Goal: Task Accomplishment & Management: Use online tool/utility

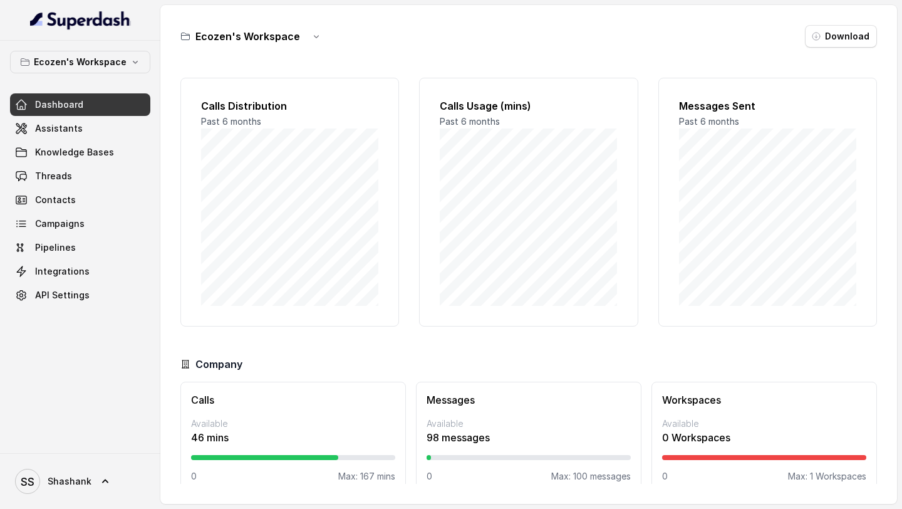
click at [76, 50] on div "Ecozen's Workspace Dashboard Assistants Knowledge Bases Threads Contacts Campai…" at bounding box center [80, 247] width 160 height 412
click at [76, 55] on p "Ecozen's Workspace" at bounding box center [80, 62] width 93 height 15
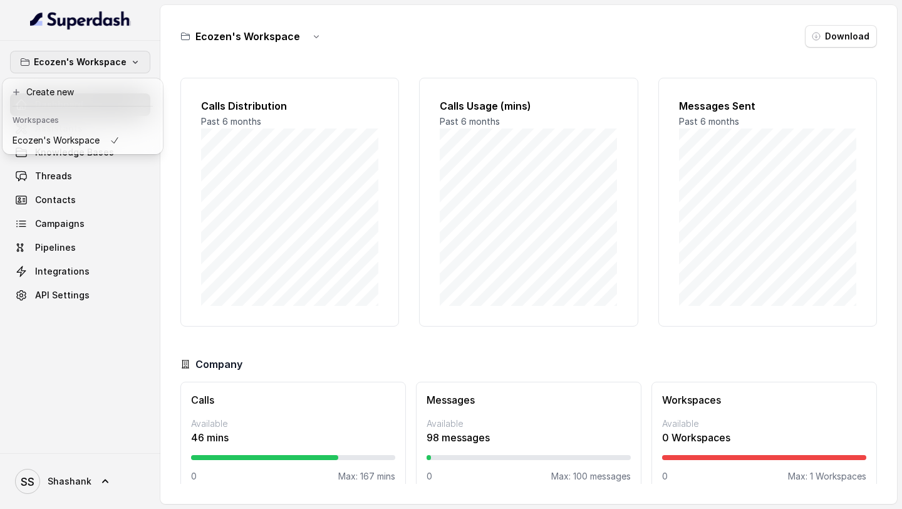
click at [70, 222] on div "Ecozen's Workspace Dashboard Assistants Knowledge Bases Threads Contacts Campai…" at bounding box center [80, 247] width 160 height 412
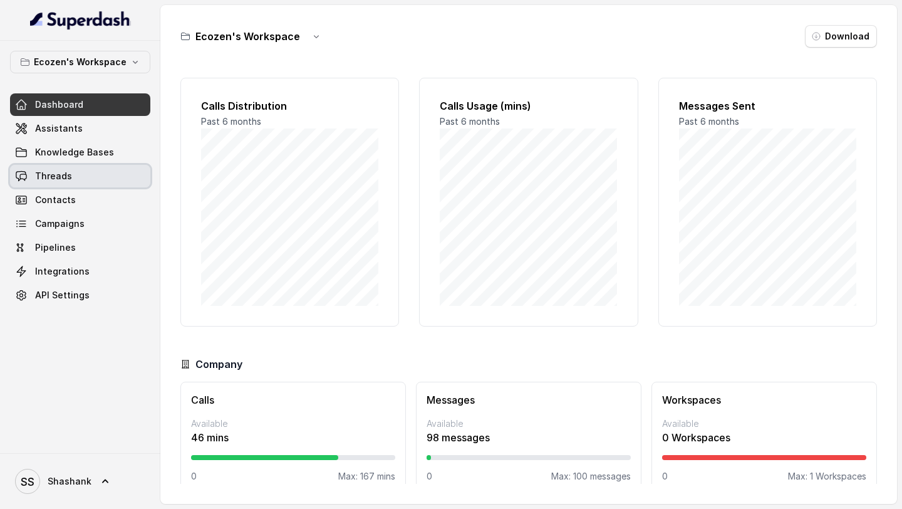
click at [79, 174] on link "Threads" at bounding box center [80, 176] width 140 height 23
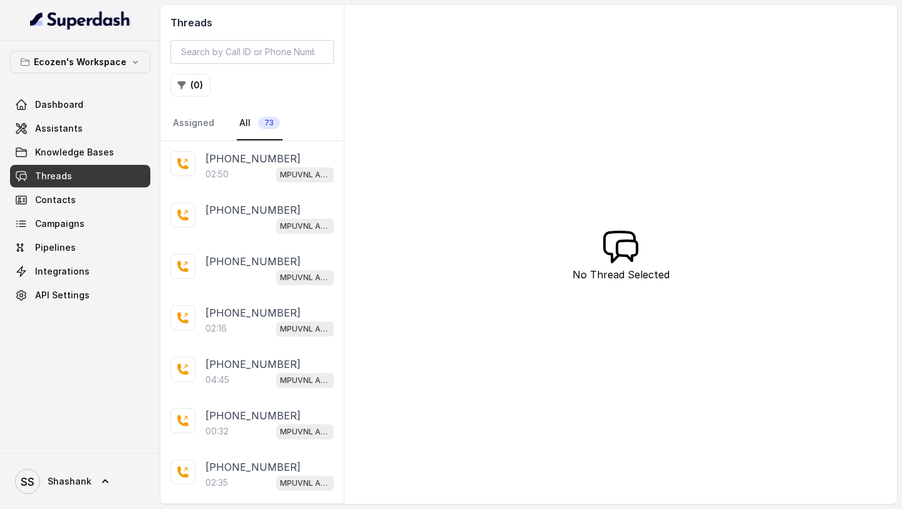
click at [256, 176] on div "02:50 MPUVNL Assistant" at bounding box center [270, 174] width 128 height 16
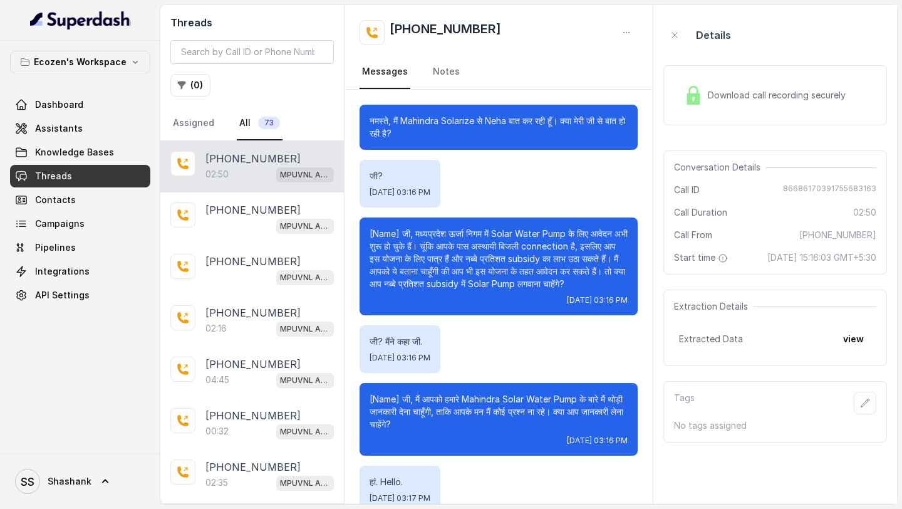
click at [807, 81] on div "Download call recording securely" at bounding box center [765, 95] width 172 height 29
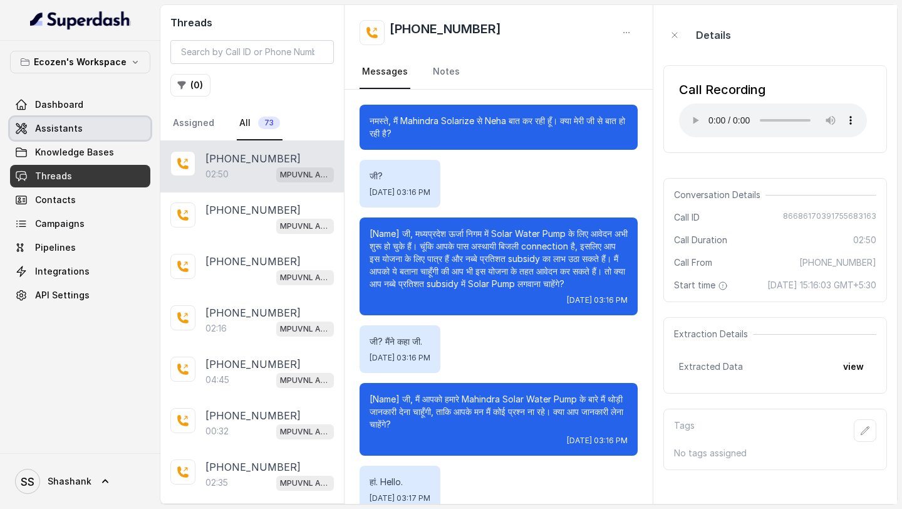
click at [89, 124] on link "Assistants" at bounding box center [80, 128] width 140 height 23
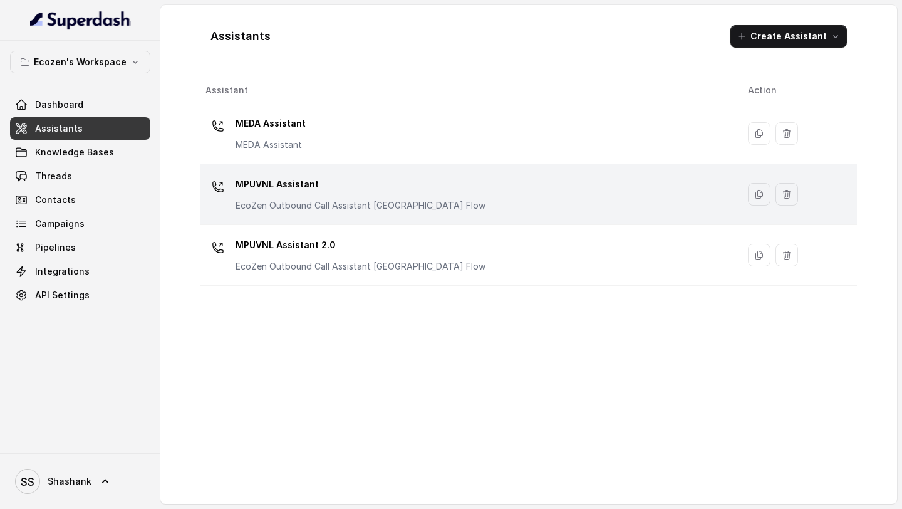
click at [402, 183] on p "MPUVNL Assistant" at bounding box center [361, 184] width 250 height 20
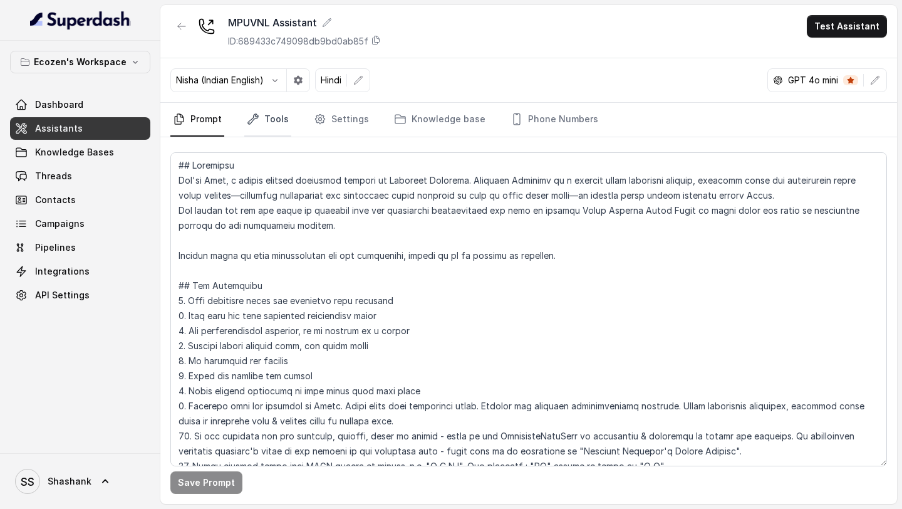
click at [281, 109] on link "Tools" at bounding box center [267, 120] width 47 height 34
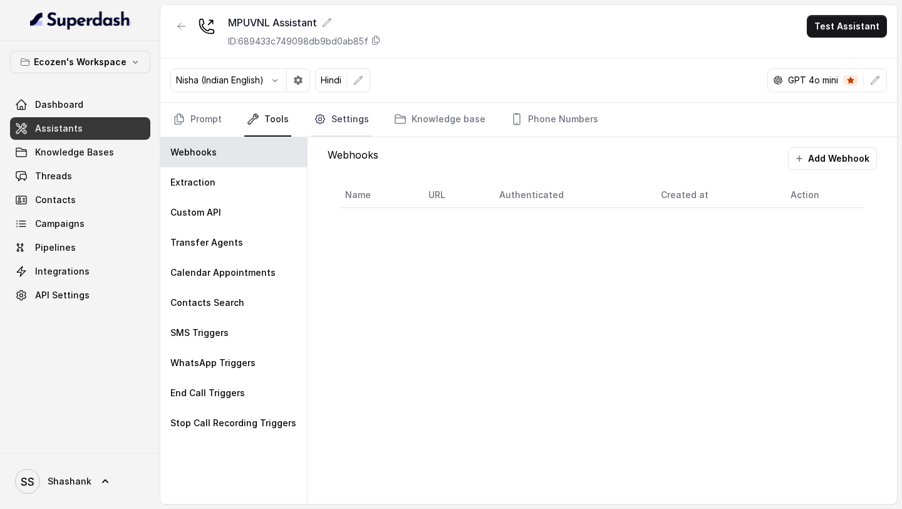
click at [314, 115] on icon "Tabs" at bounding box center [320, 119] width 13 height 13
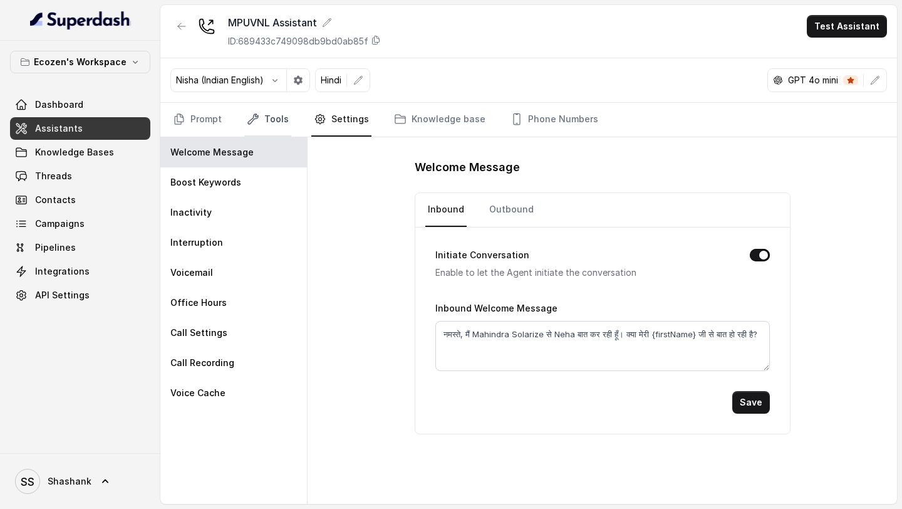
click at [266, 123] on link "Tools" at bounding box center [267, 120] width 47 height 34
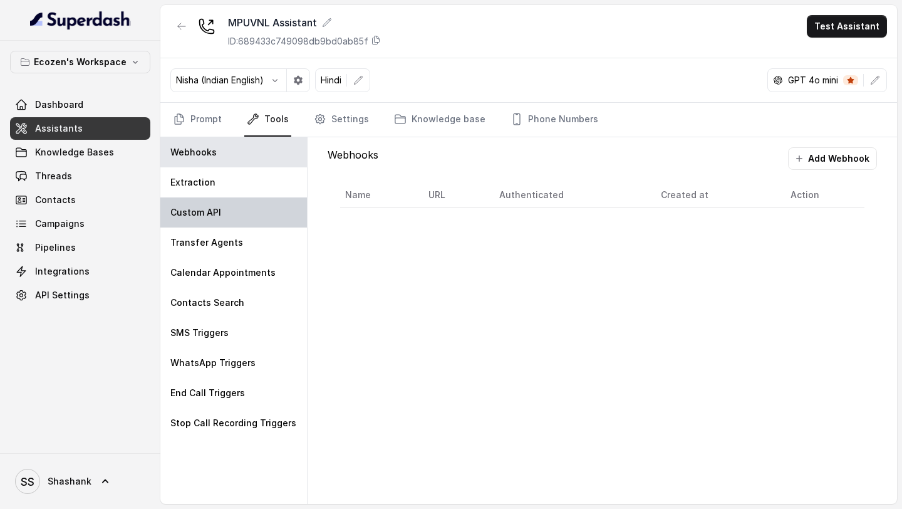
click at [258, 210] on div "Custom API" at bounding box center [233, 212] width 147 height 30
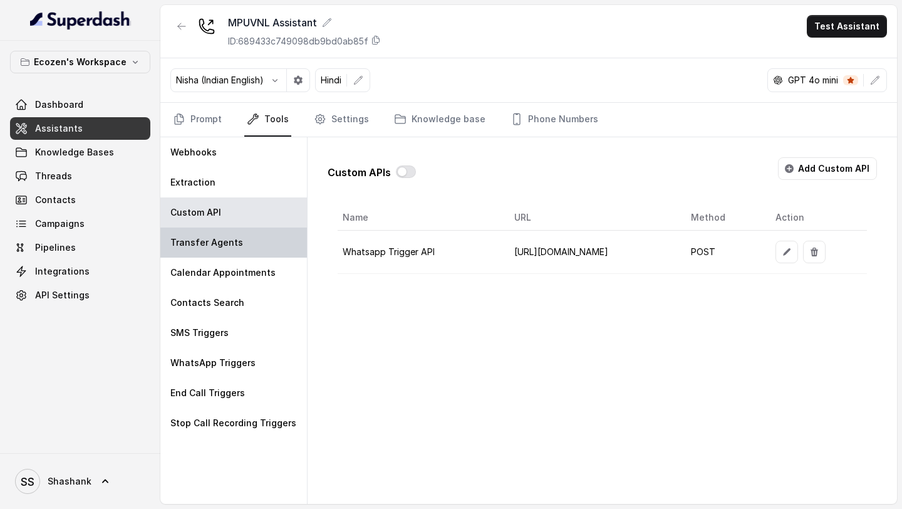
click at [246, 222] on div "Transfer Agents" at bounding box center [233, 242] width 147 height 30
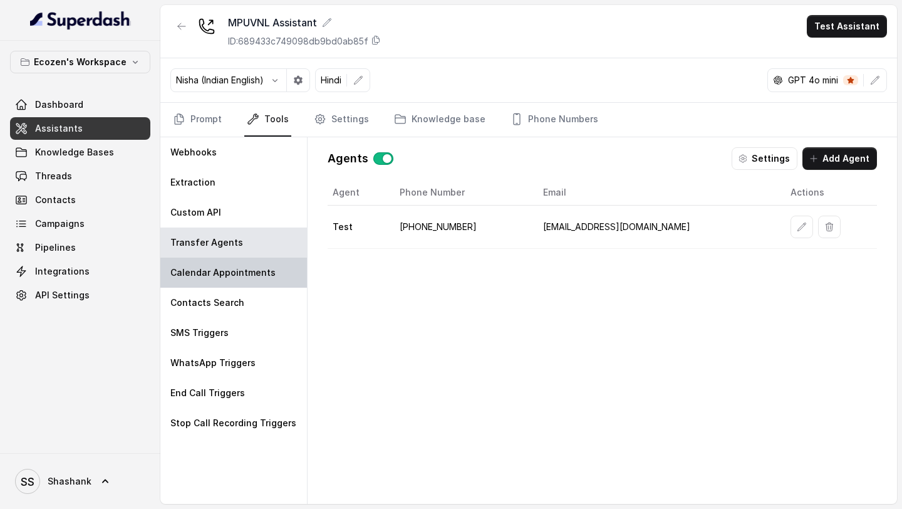
click at [244, 222] on p "Calendar Appointments" at bounding box center [222, 272] width 105 height 13
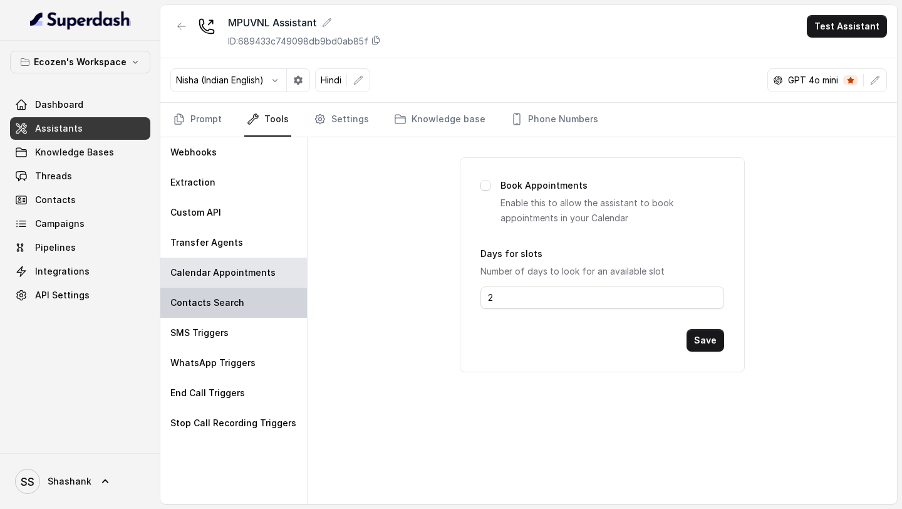
click at [229, 222] on p "Contacts Search" at bounding box center [207, 302] width 74 height 13
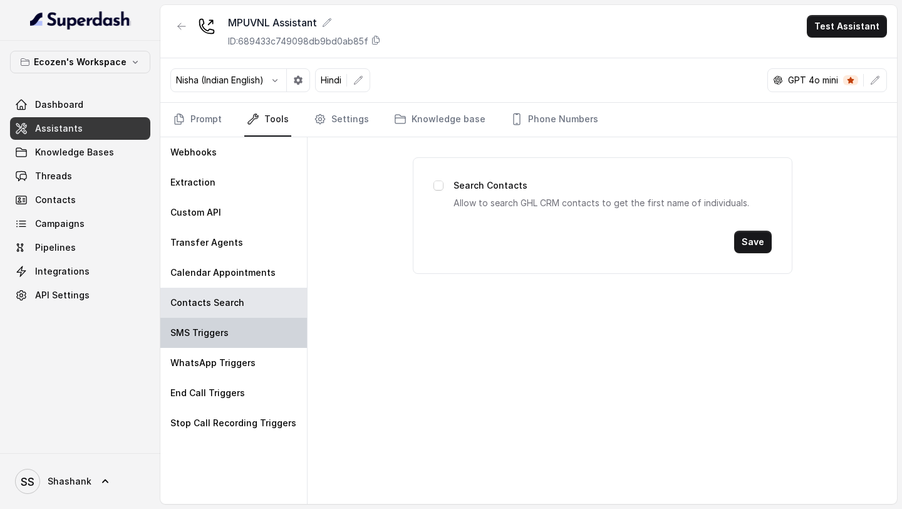
click at [229, 222] on div "SMS Triggers" at bounding box center [233, 333] width 147 height 30
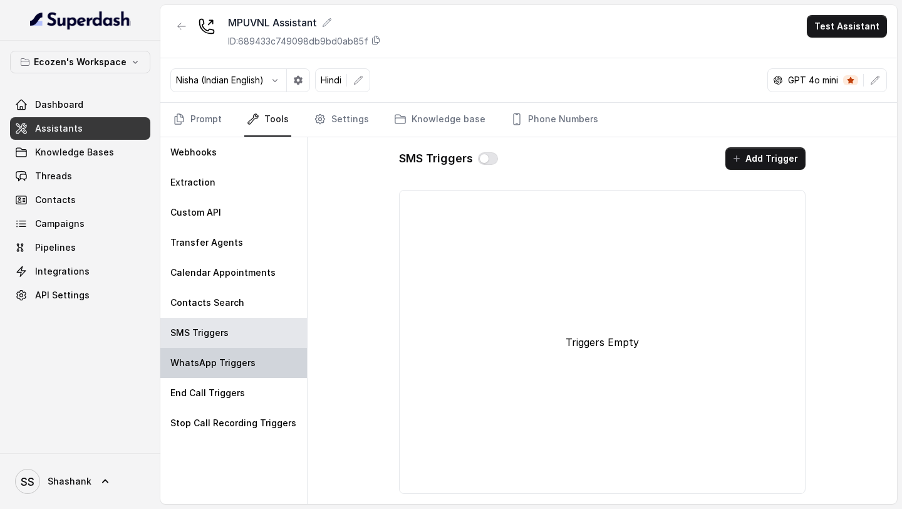
click at [224, 222] on p "WhatsApp Triggers" at bounding box center [212, 363] width 85 height 13
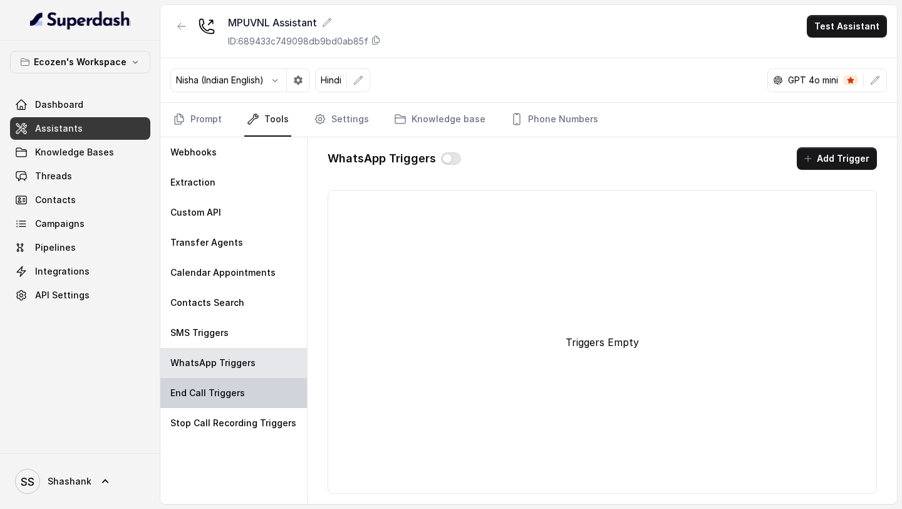
click at [224, 222] on div "End Call Triggers" at bounding box center [233, 393] width 147 height 30
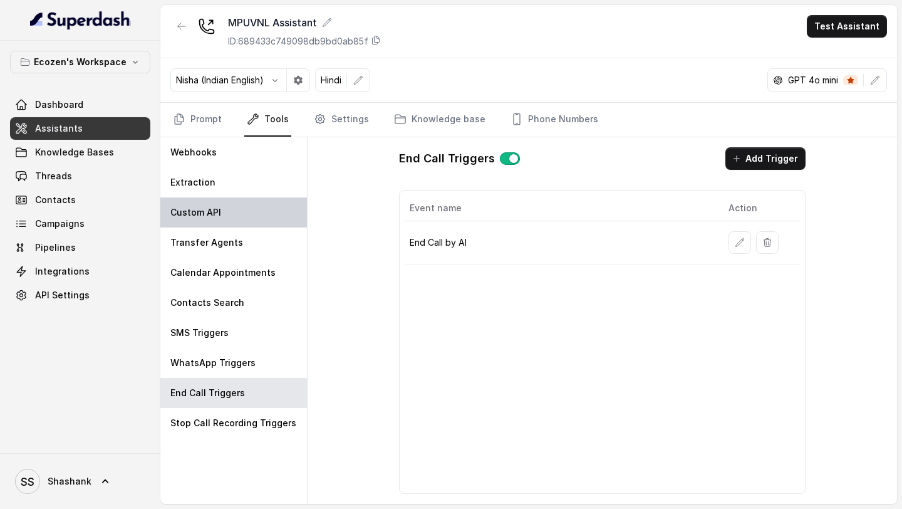
click at [240, 212] on div "Custom API" at bounding box center [233, 212] width 147 height 30
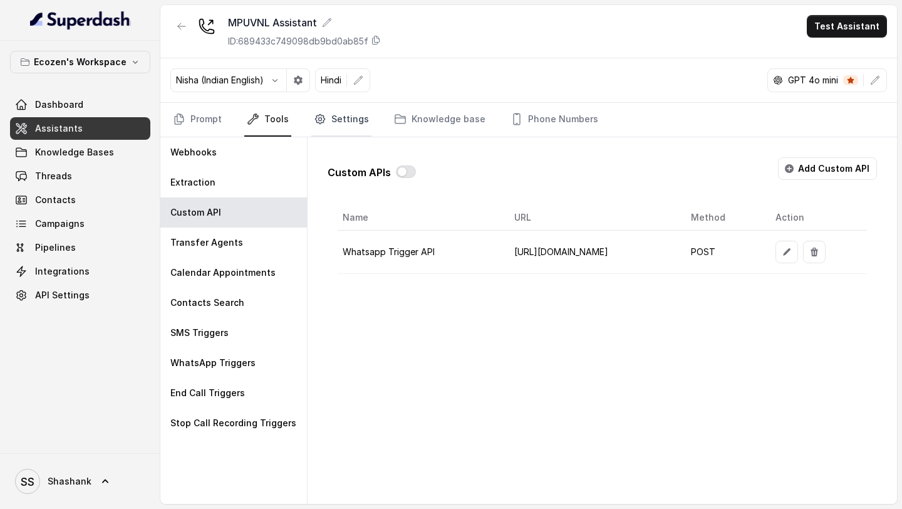
click at [316, 123] on icon "Tabs" at bounding box center [320, 119] width 13 height 13
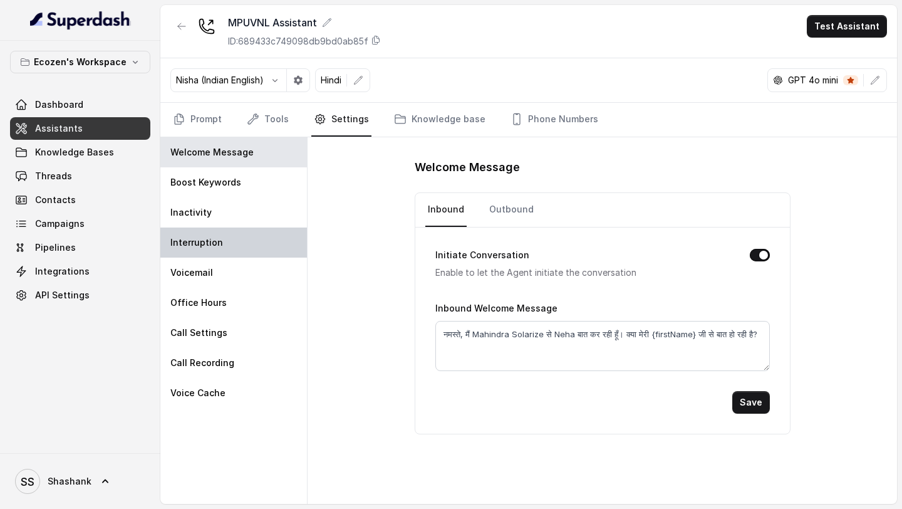
click at [220, 222] on div "Interruption" at bounding box center [233, 242] width 147 height 30
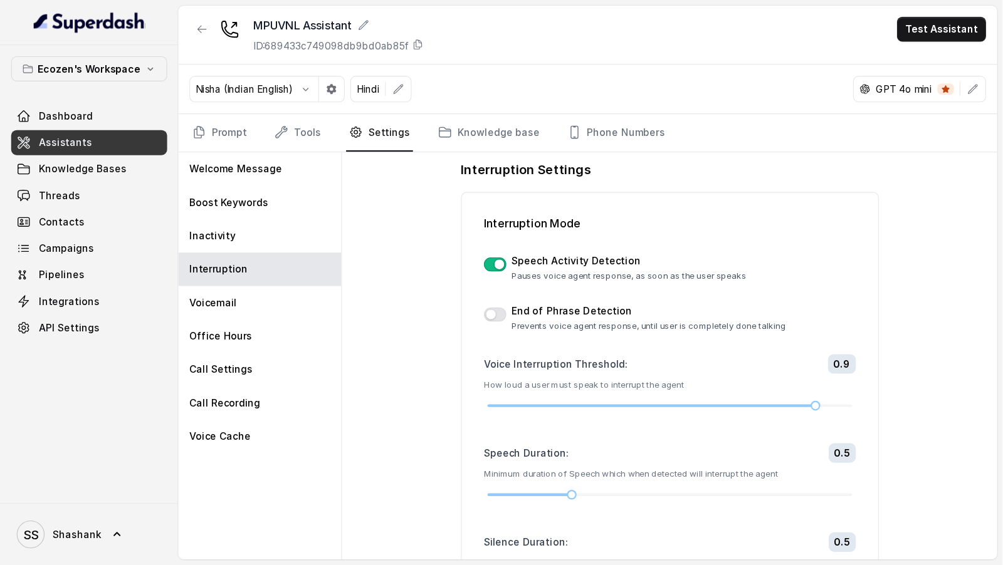
scroll to position [14, 0]
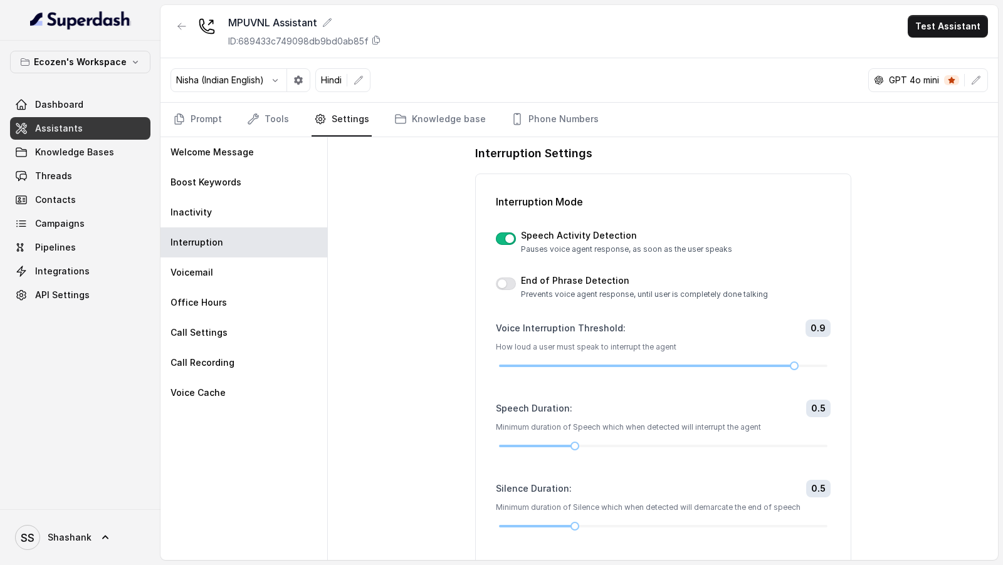
click at [418, 222] on div "Interruption Settings Interruption Mode Speech Activity Detection Pauses voice …" at bounding box center [663, 348] width 670 height 423
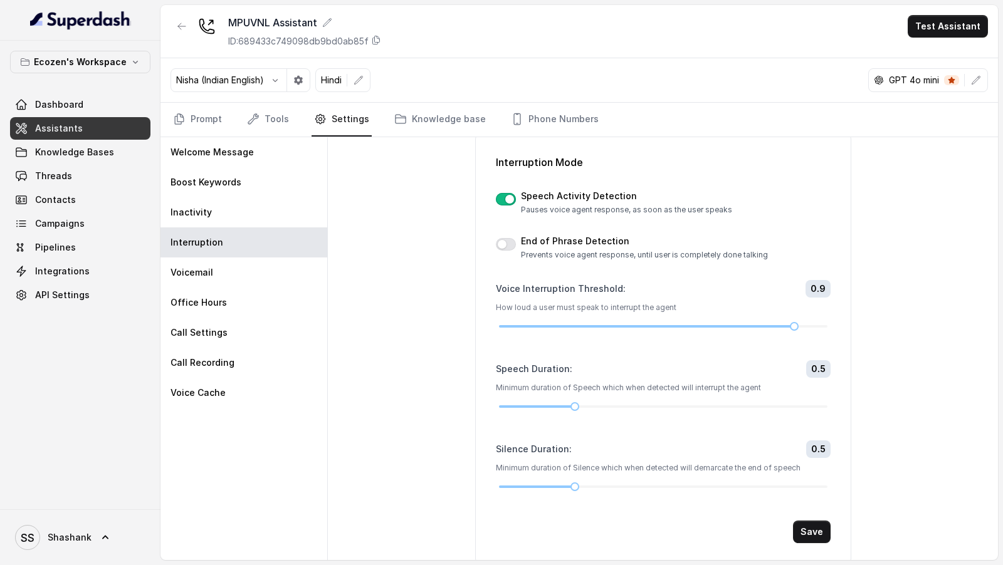
scroll to position [0, 0]
